Goal: Task Accomplishment & Management: Complete application form

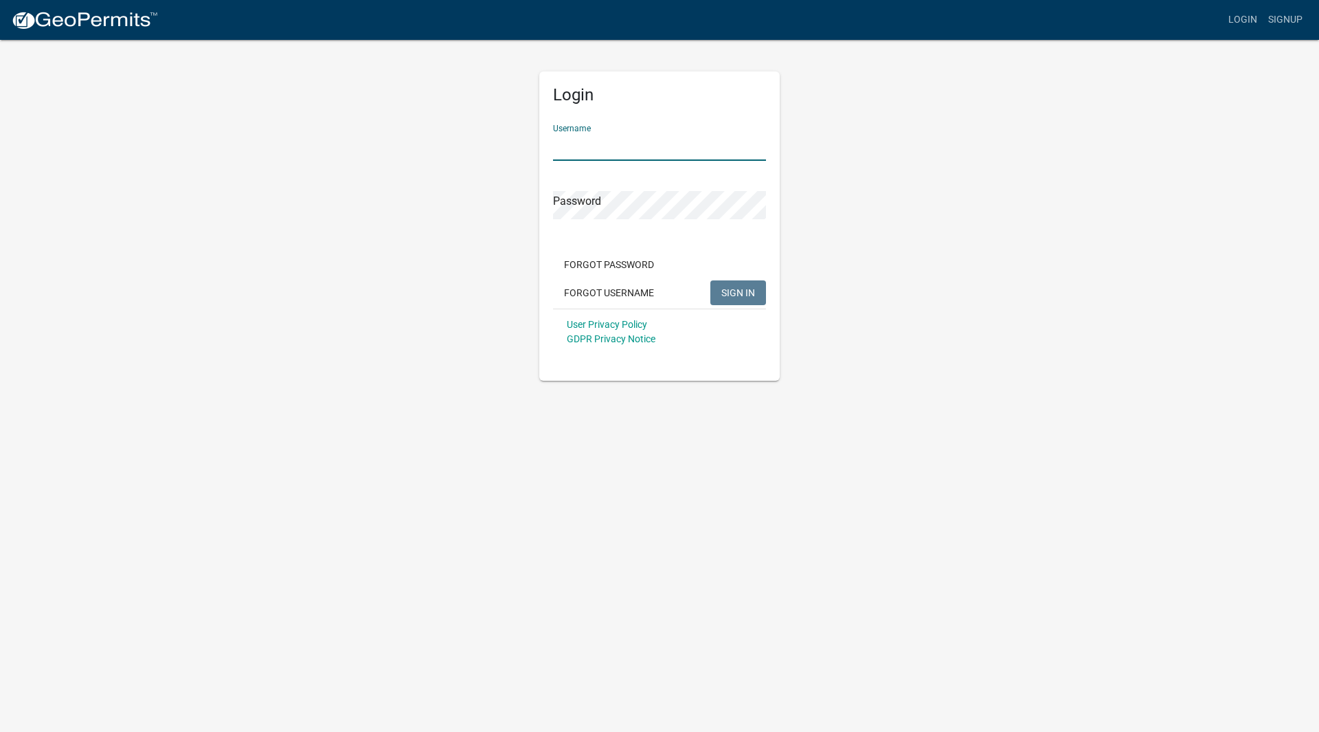
click at [585, 141] on input "Username" at bounding box center [659, 147] width 213 height 28
click at [710, 280] on button "SIGN IN" at bounding box center [738, 292] width 56 height 25
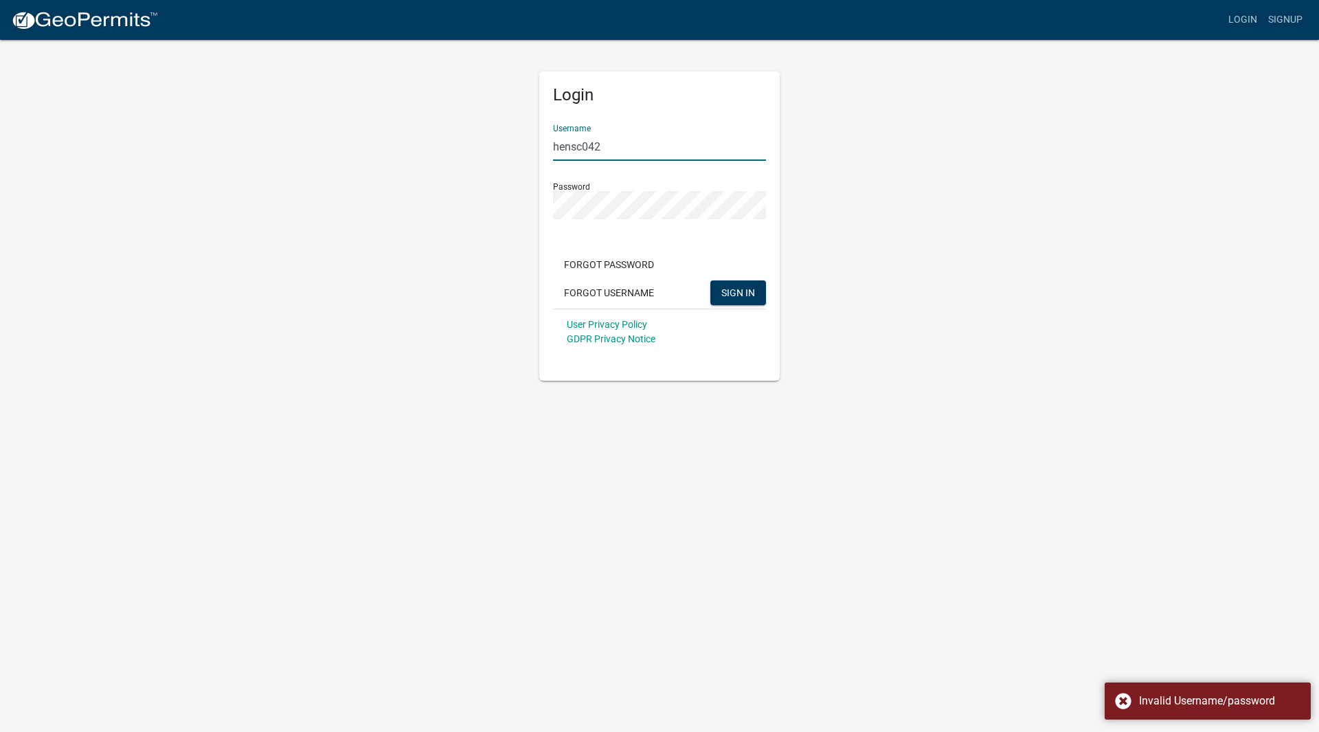
drag, startPoint x: 619, startPoint y: 138, endPoint x: 518, endPoint y: 141, distance: 101.0
click at [518, 141] on div "Login Username hensc042 Password Forgot Password Forgot Username SIGN IN User P…" at bounding box center [659, 209] width 783 height 342
type input "H"
click at [710, 280] on button "SIGN IN" at bounding box center [738, 292] width 56 height 25
drag, startPoint x: 712, startPoint y: 152, endPoint x: 422, endPoint y: 128, distance: 291.6
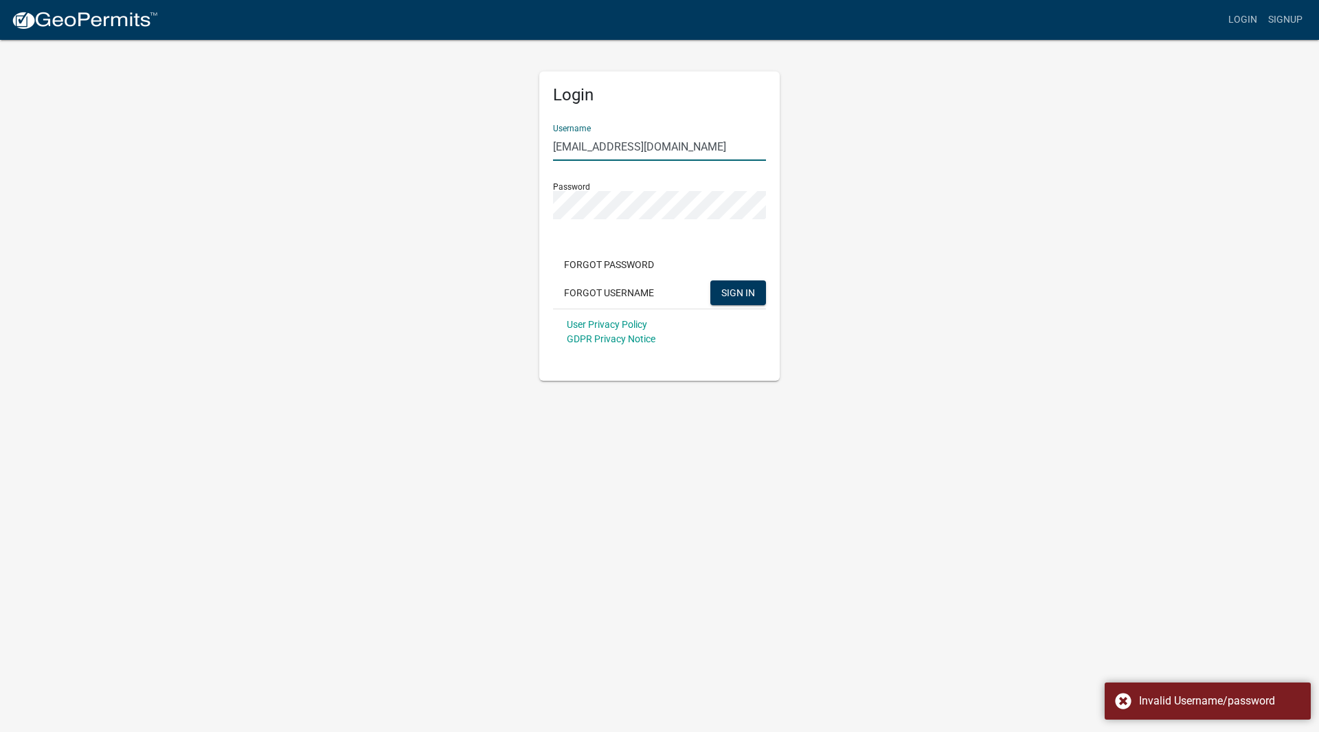
click at [422, 128] on div "Login Username [EMAIL_ADDRESS][DOMAIN_NAME] Password Forgot Password Forgot Use…" at bounding box center [659, 209] width 783 height 342
type input "henschs septic services"
click at [710, 280] on button "SIGN IN" at bounding box center [738, 292] width 56 height 25
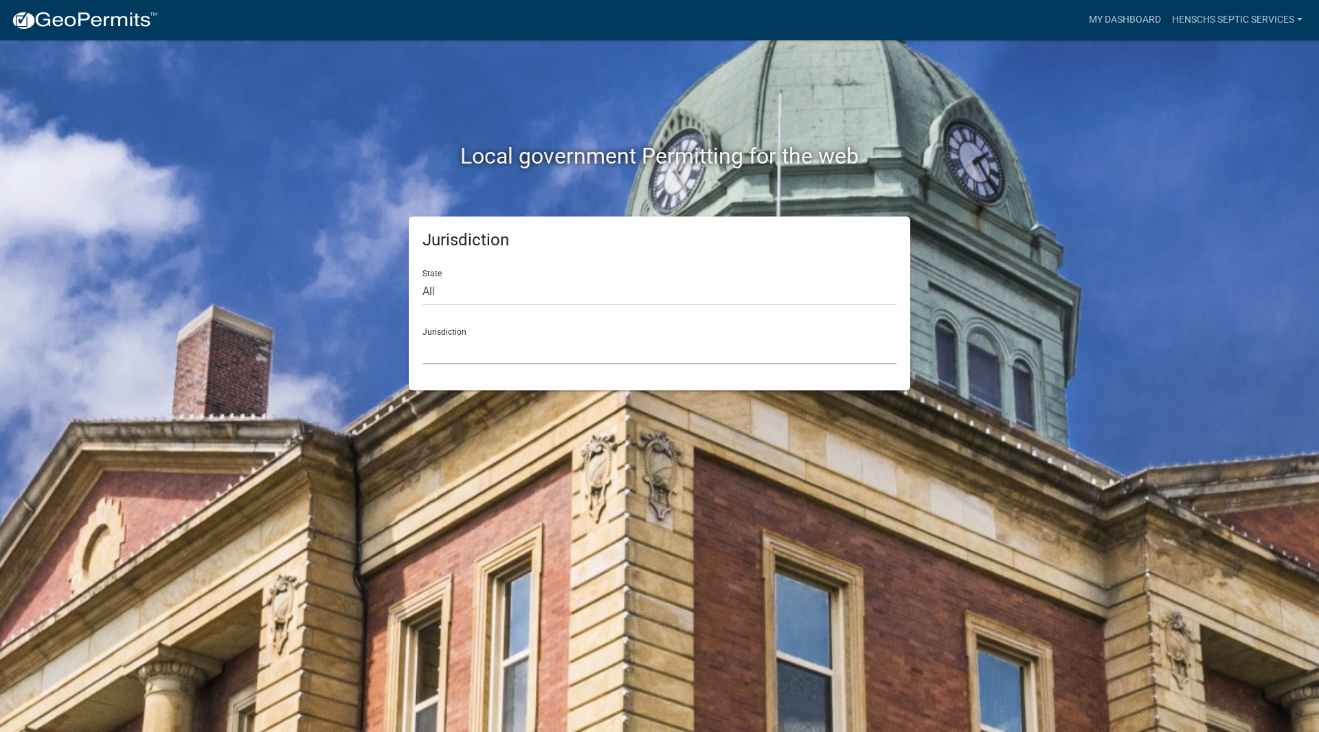
click at [626, 350] on select "Custer County, Colorado Carroll County, Georgia Cook County, Georgia Crawford C…" at bounding box center [659, 350] width 474 height 28
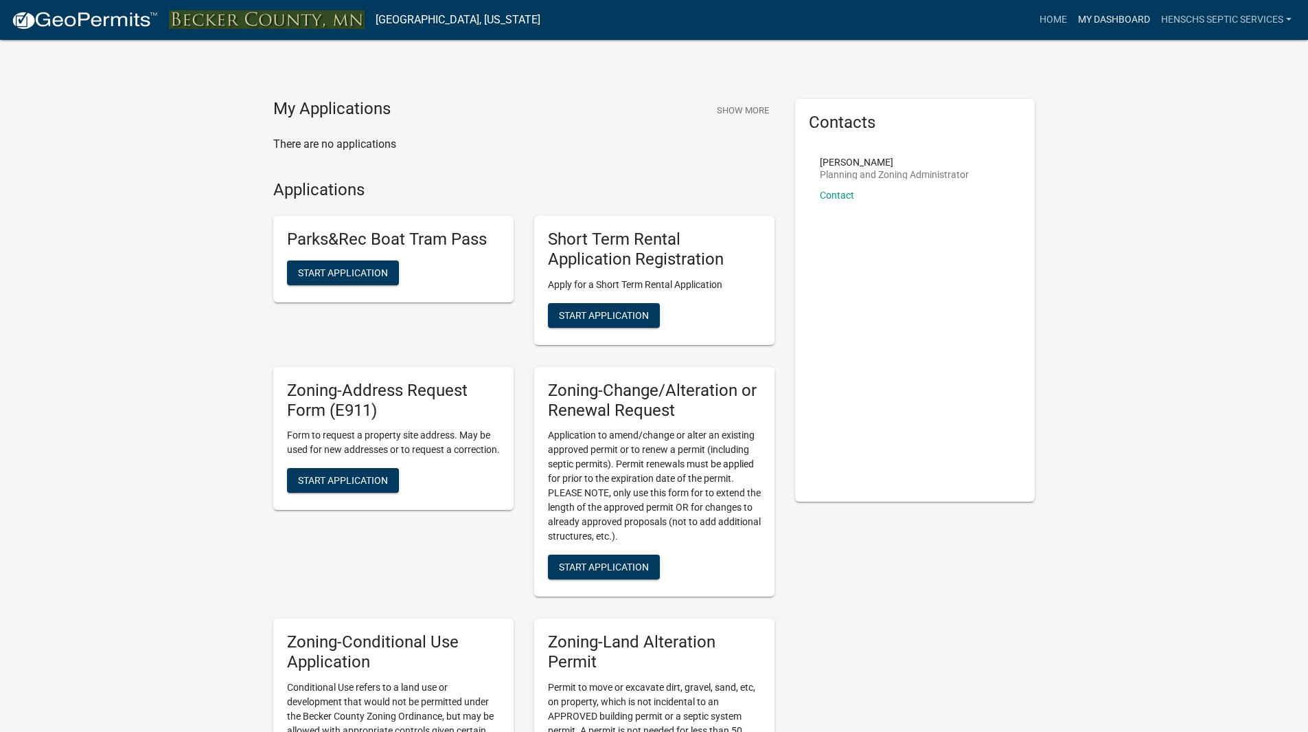
click at [1107, 15] on link "My Dashboard" at bounding box center [1114, 20] width 83 height 26
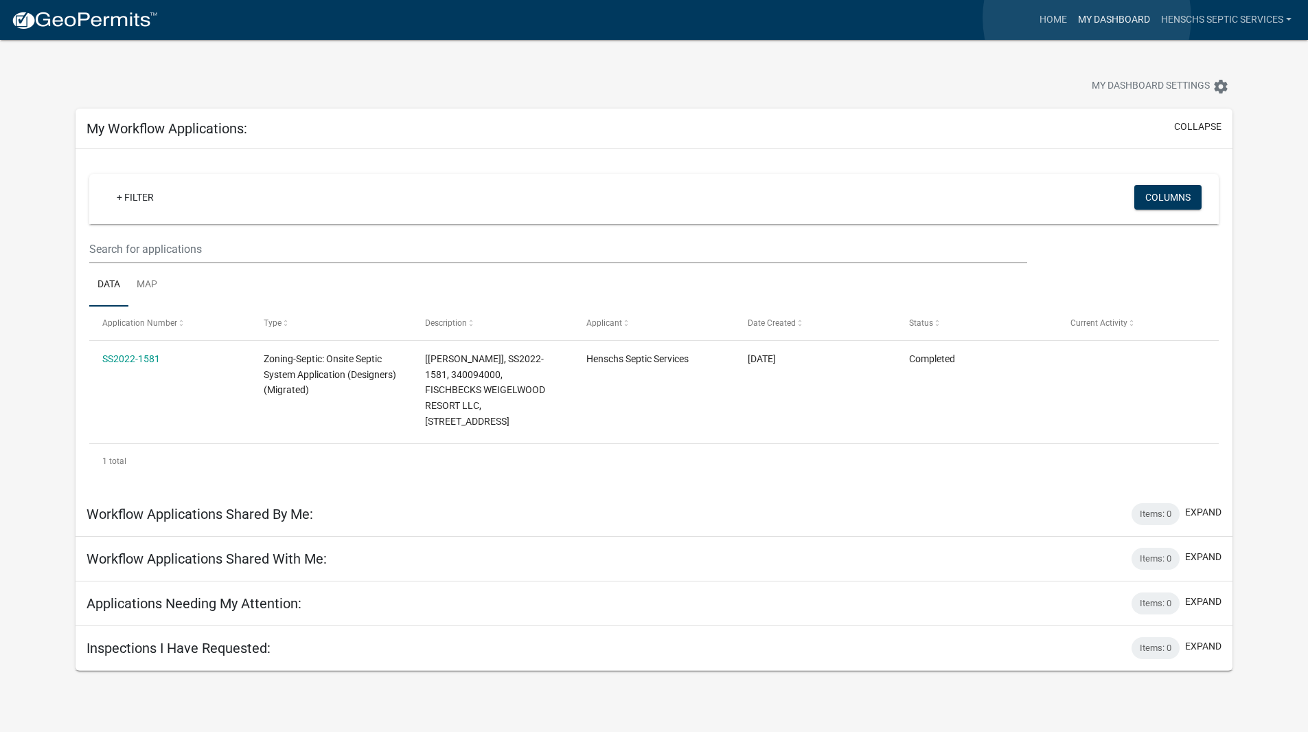
click at [1087, 18] on link "My Dashboard" at bounding box center [1114, 20] width 83 height 26
click at [1218, 23] on link "Henschs Septic Services" at bounding box center [1226, 20] width 141 height 26
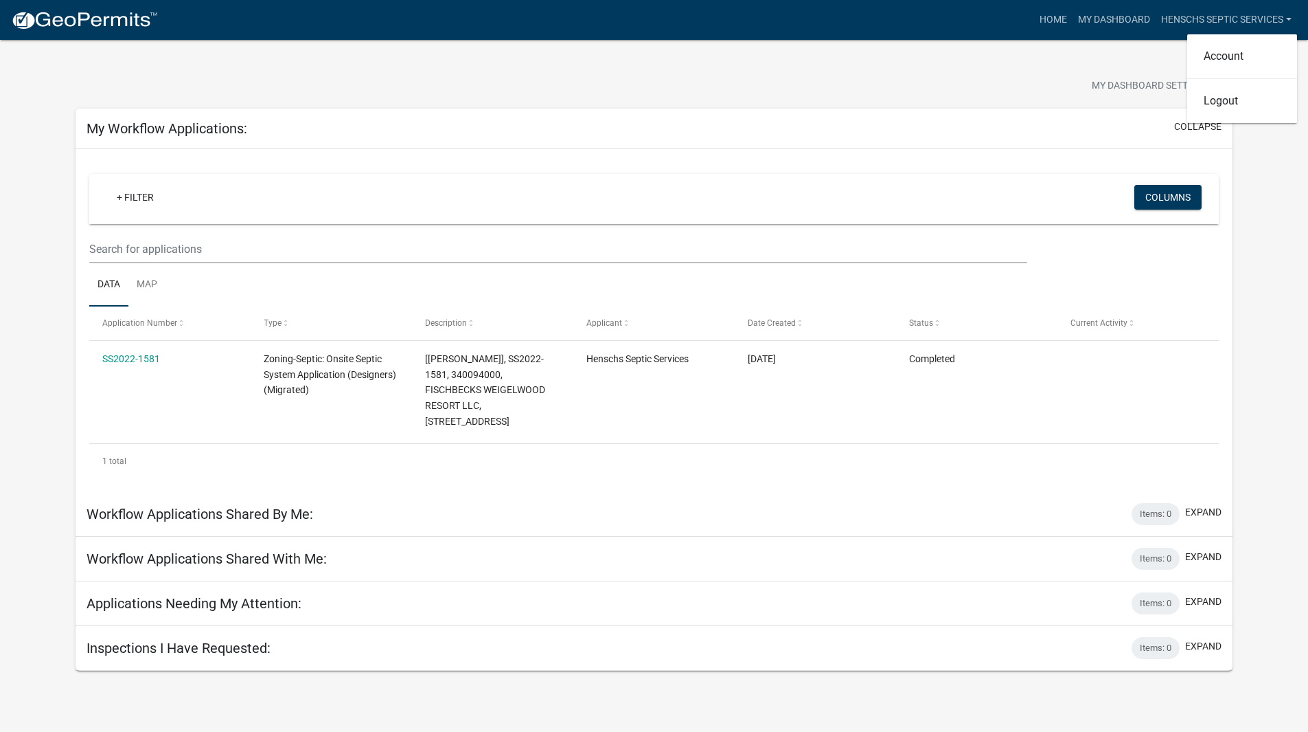
click at [1071, 71] on div "My Dashboard Settings settings" at bounding box center [654, 71] width 1178 height 63
click at [1231, 21] on link "Henschs Septic Services" at bounding box center [1226, 20] width 141 height 26
click at [1223, 100] on link "Logout" at bounding box center [1243, 100] width 110 height 33
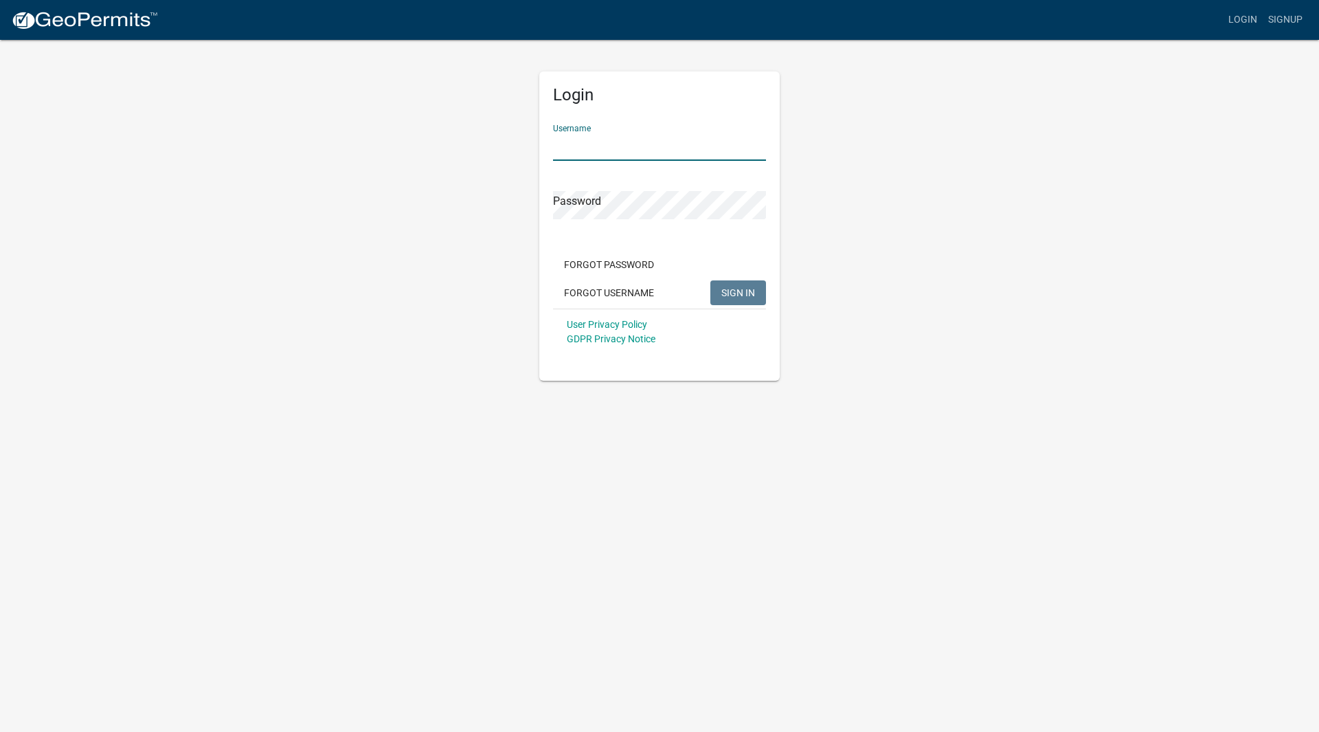
click at [592, 146] on input "Username" at bounding box center [659, 147] width 213 height 28
click at [710, 280] on button "SIGN IN" at bounding box center [738, 292] width 56 height 25
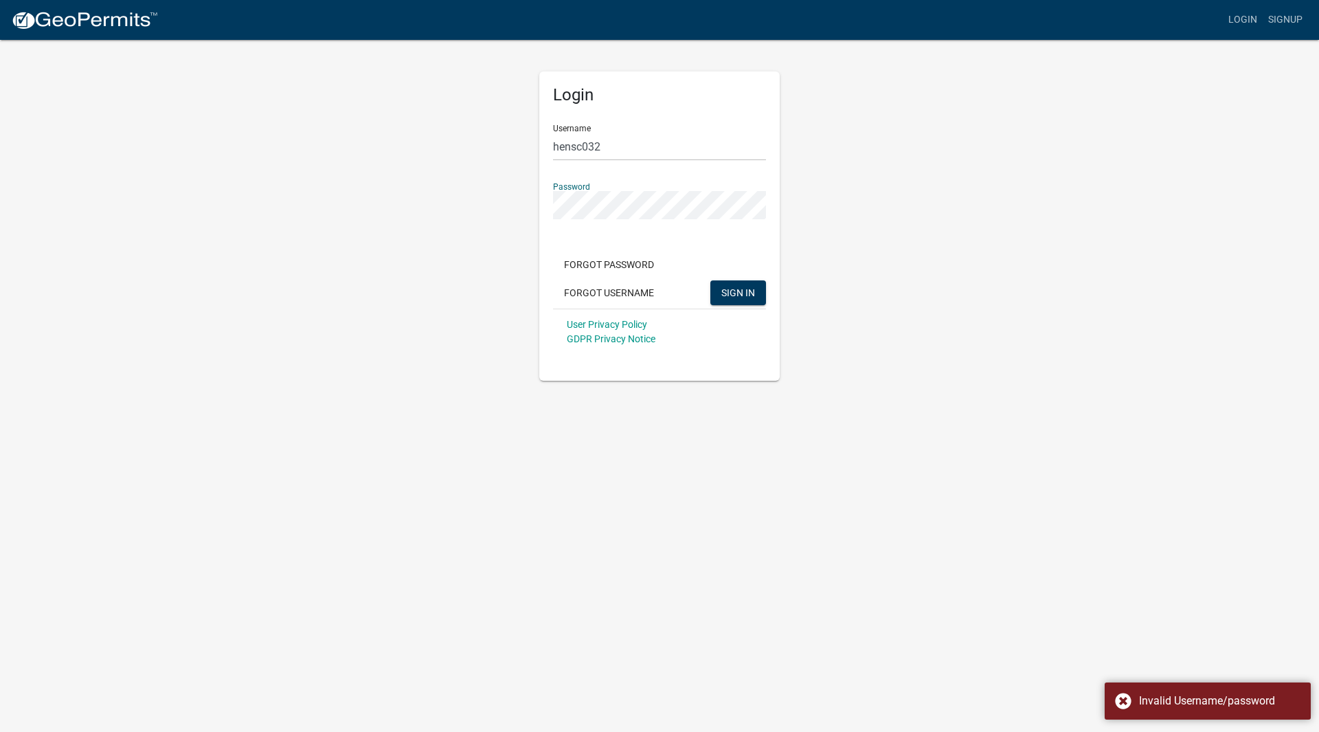
click at [710, 280] on button "SIGN IN" at bounding box center [738, 292] width 56 height 25
click at [744, 297] on span "SIGN IN" at bounding box center [738, 291] width 34 height 11
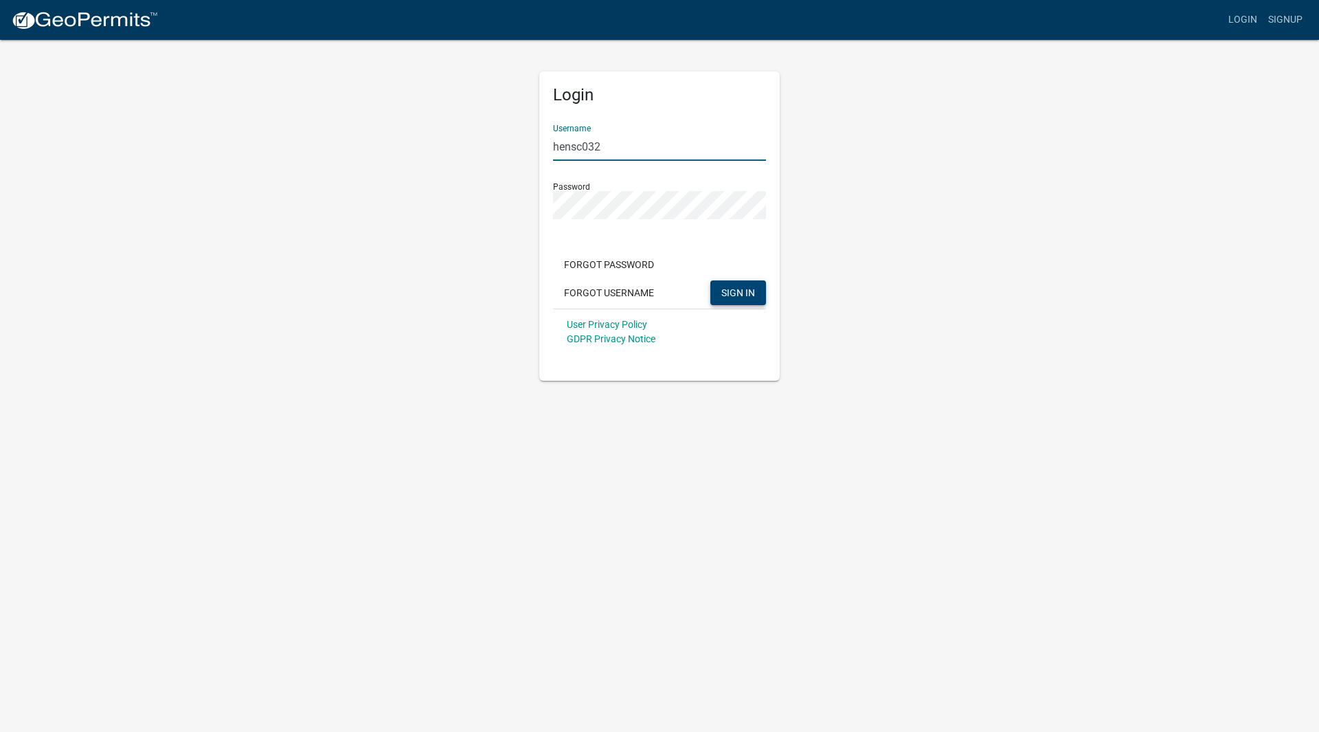
drag, startPoint x: 609, startPoint y: 141, endPoint x: 492, endPoint y: 129, distance: 117.4
click at [492, 129] on div "Login Username hensc032 Password Forgot Password Forgot Username SIGN IN User P…" at bounding box center [659, 209] width 783 height 342
type input "[EMAIL_ADDRESS][DOMAIN_NAME]"
click at [710, 280] on button "SIGN IN" at bounding box center [738, 292] width 56 height 25
click at [399, 188] on div "Login Username [EMAIL_ADDRESS][DOMAIN_NAME] Password Forgot Password Forgot Use…" at bounding box center [659, 209] width 783 height 342
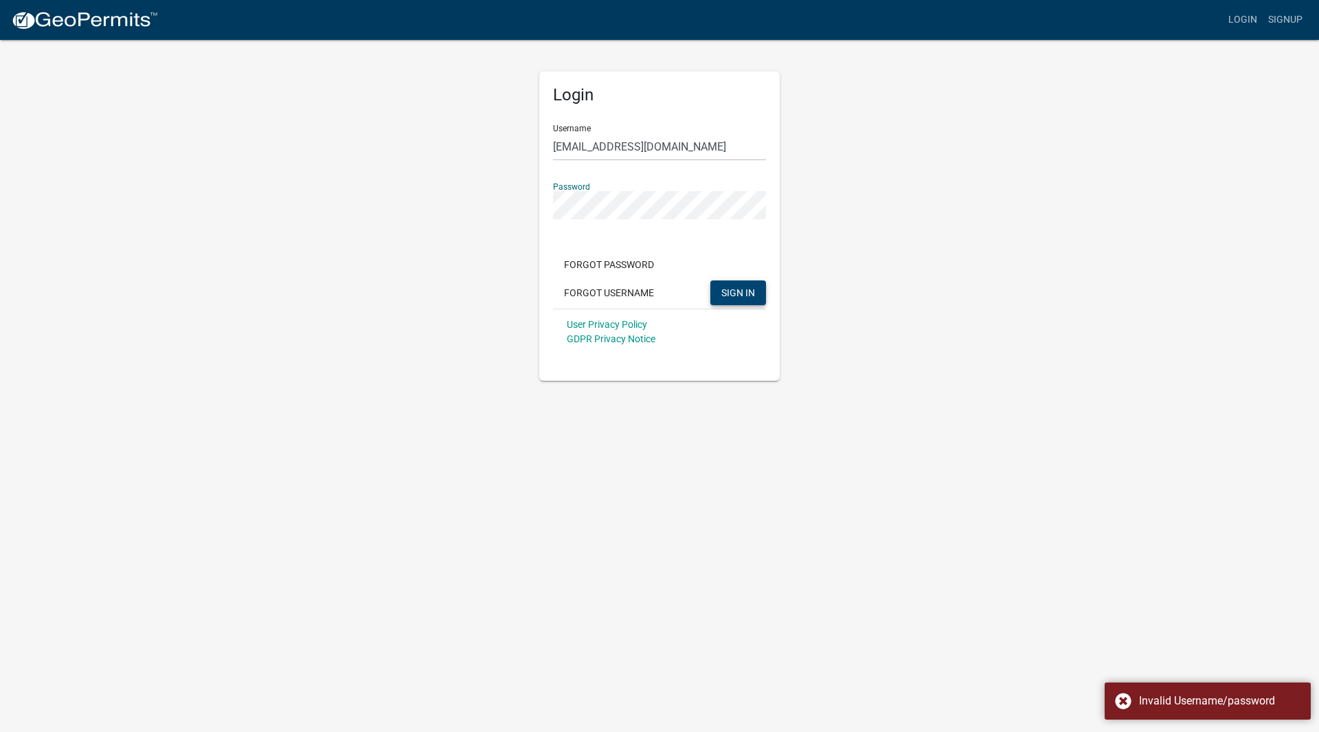
click at [710, 280] on button "SIGN IN" at bounding box center [738, 292] width 56 height 25
